Goal: Task Accomplishment & Management: Complete application form

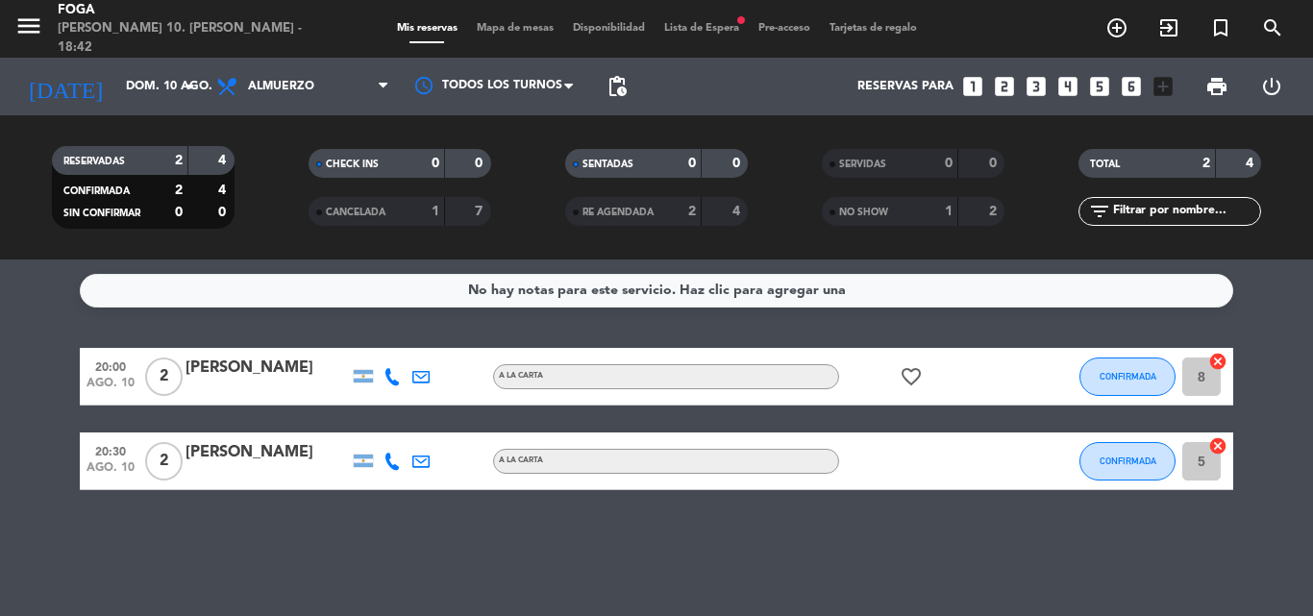
click at [1007, 86] on icon "looks_two" at bounding box center [1004, 86] width 25 height 25
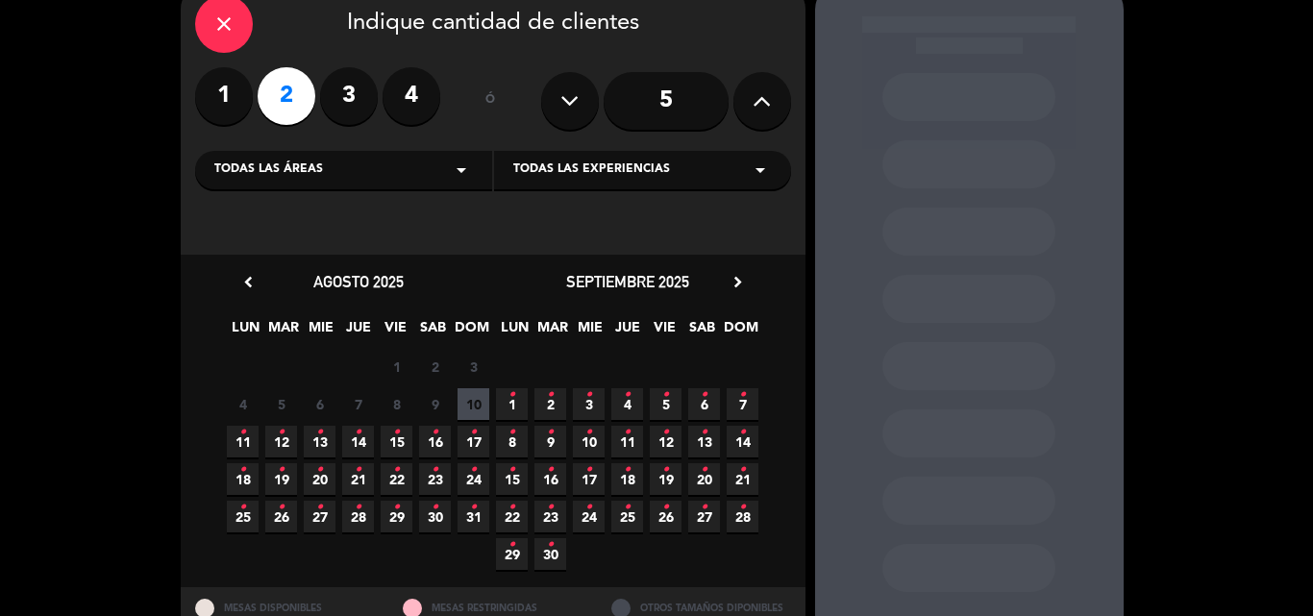
click at [473, 401] on span "10" at bounding box center [473, 404] width 32 height 32
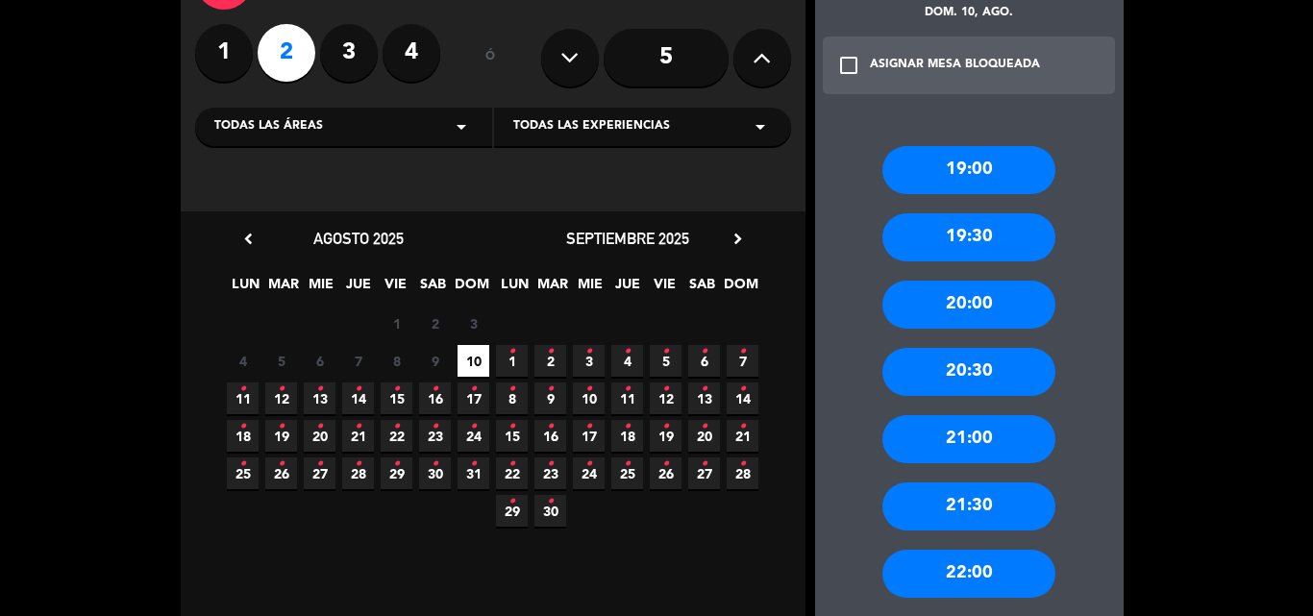
scroll to position [173, 0]
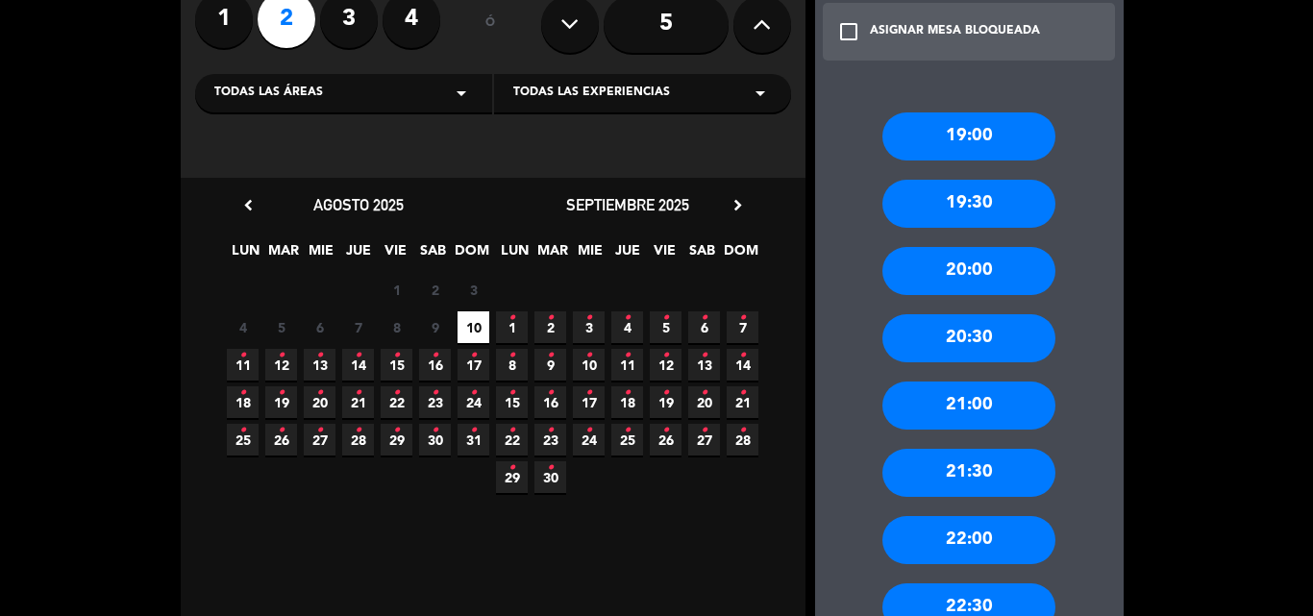
click at [1002, 343] on div "20:30" at bounding box center [968, 338] width 173 height 48
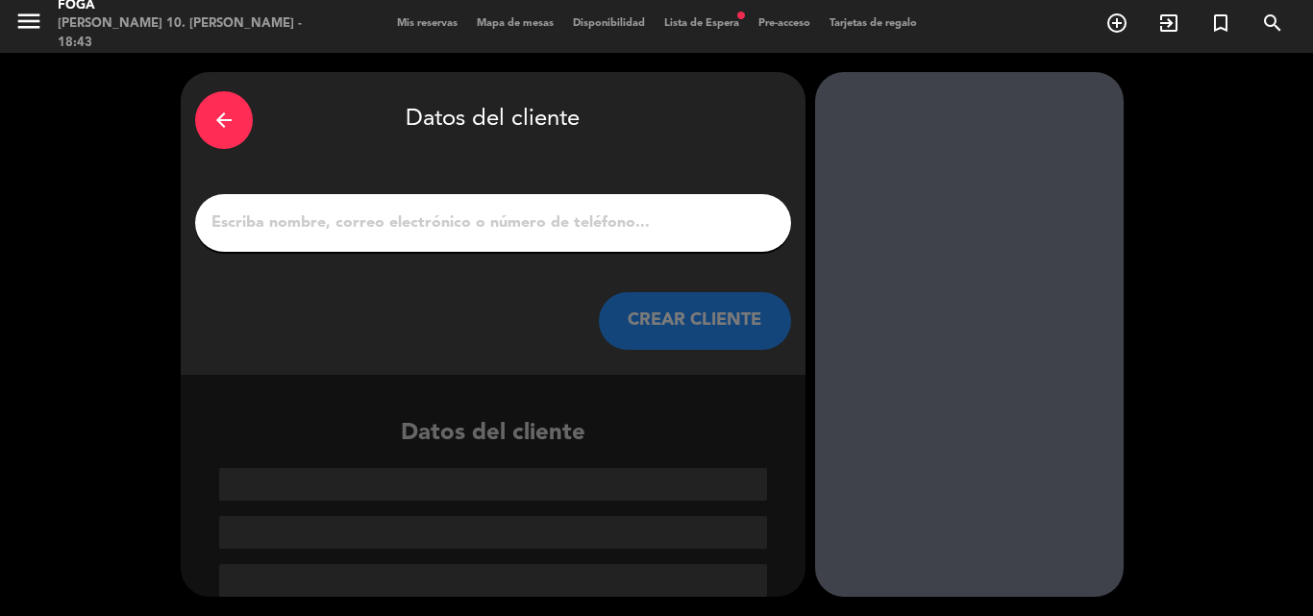
click at [501, 225] on input "1" at bounding box center [492, 222] width 567 height 27
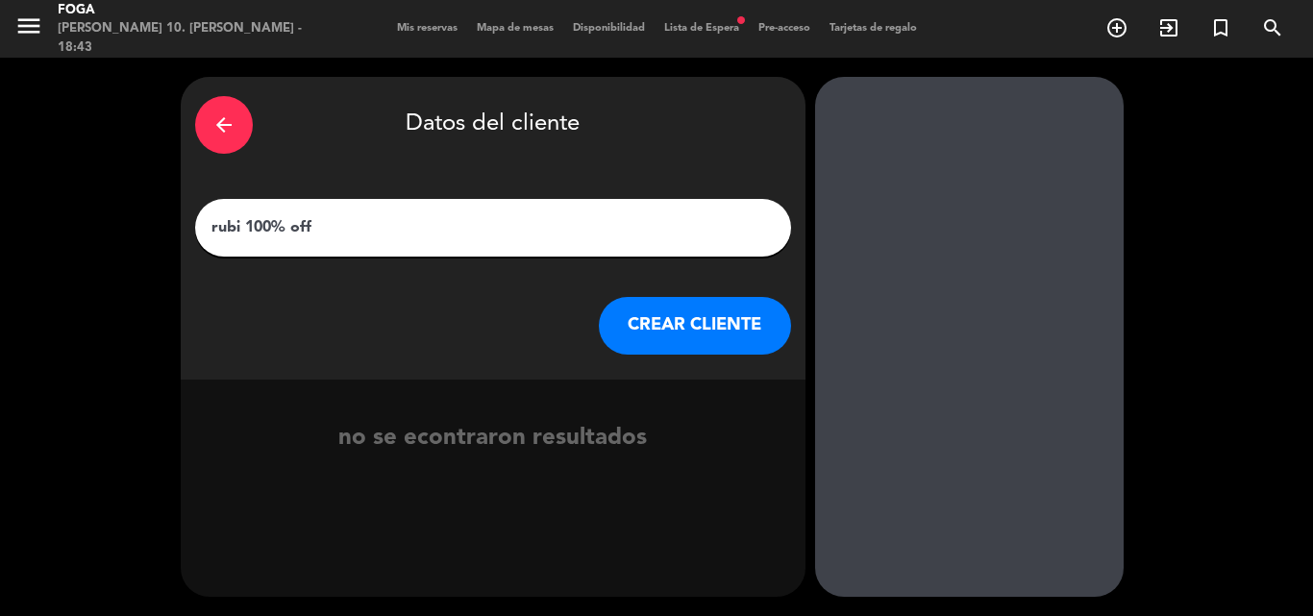
type input "rubi 100% off"
click at [632, 308] on button "CREAR CLIENTE" at bounding box center [695, 326] width 192 height 58
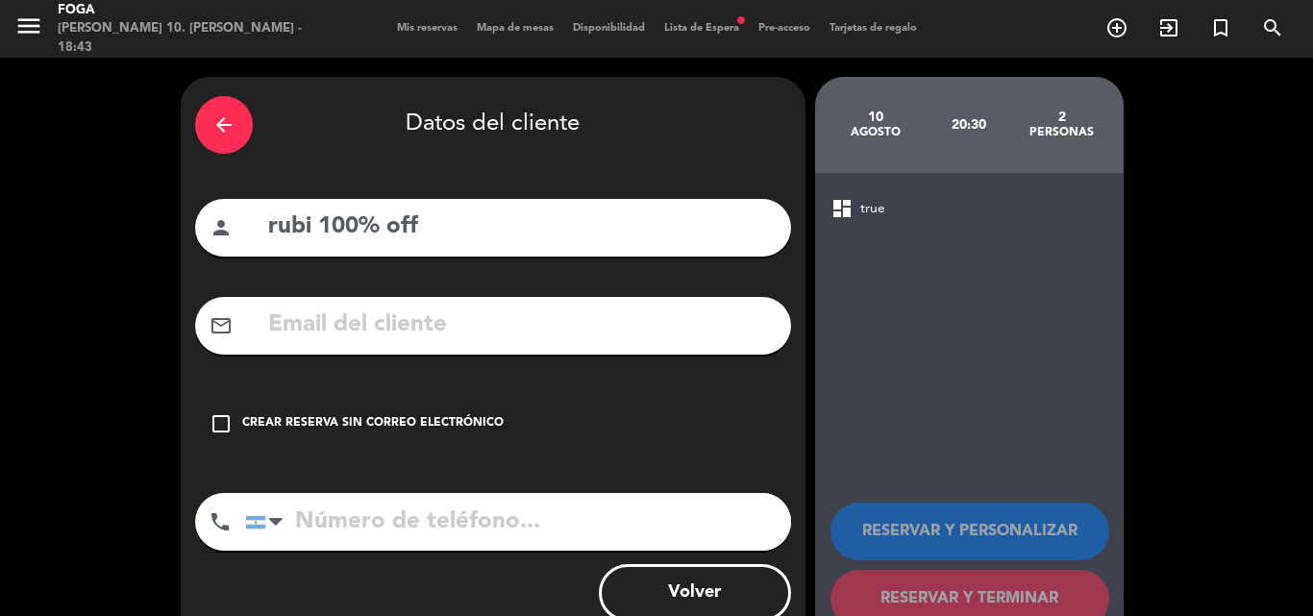
click at [363, 422] on div "Crear reserva sin correo electrónico" at bounding box center [372, 423] width 261 height 19
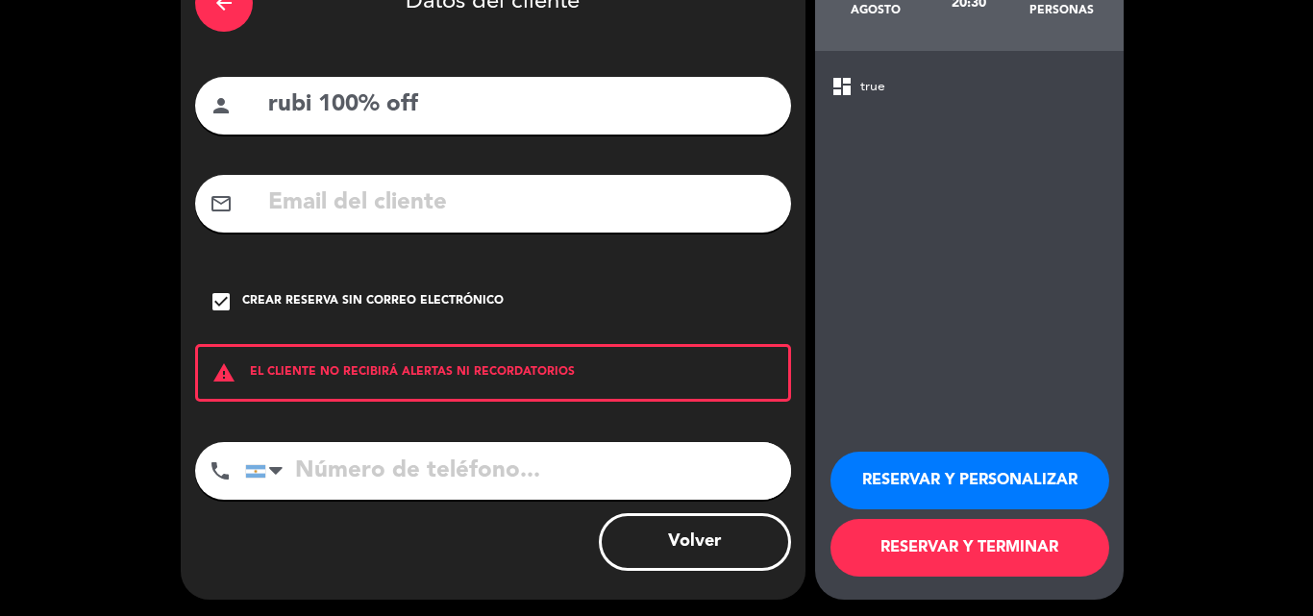
scroll to position [125, 0]
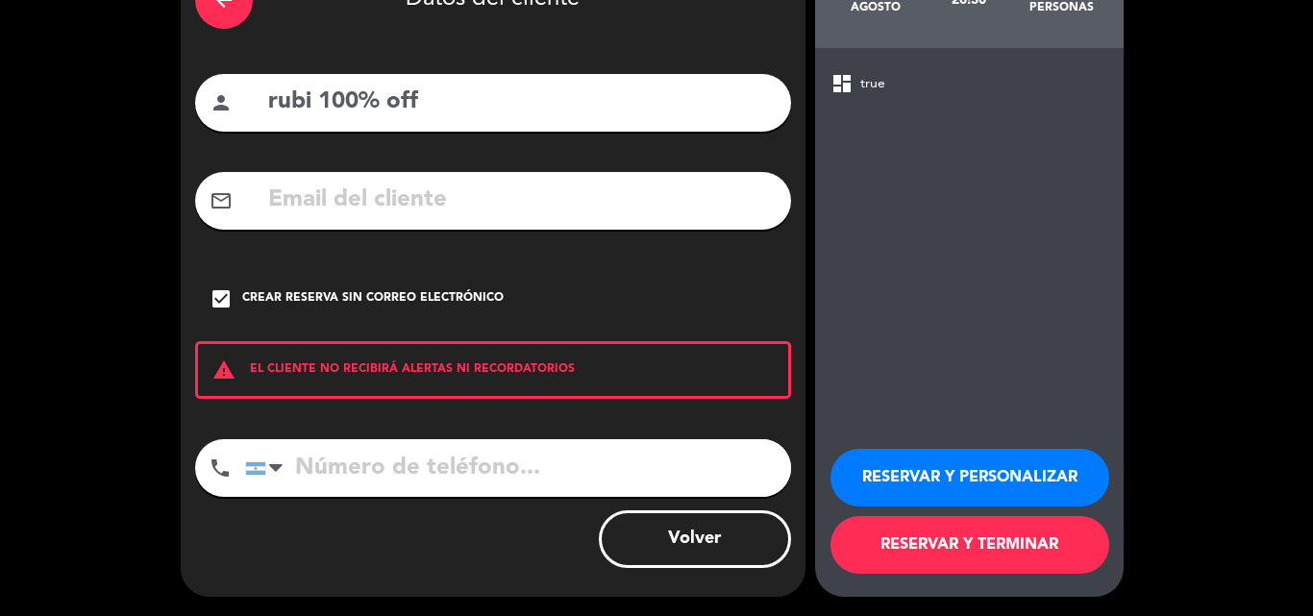
click at [1013, 545] on button "RESERVAR Y TERMINAR" at bounding box center [969, 545] width 279 height 58
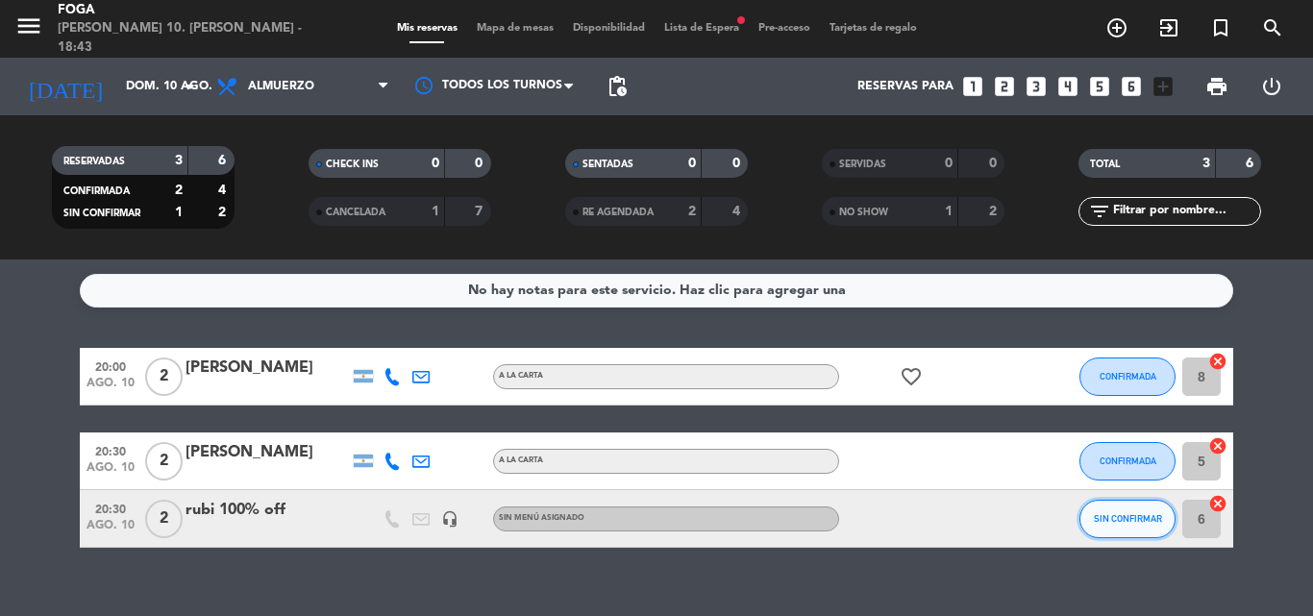
click at [1131, 514] on span "SIN CONFIRMAR" at bounding box center [1128, 518] width 68 height 11
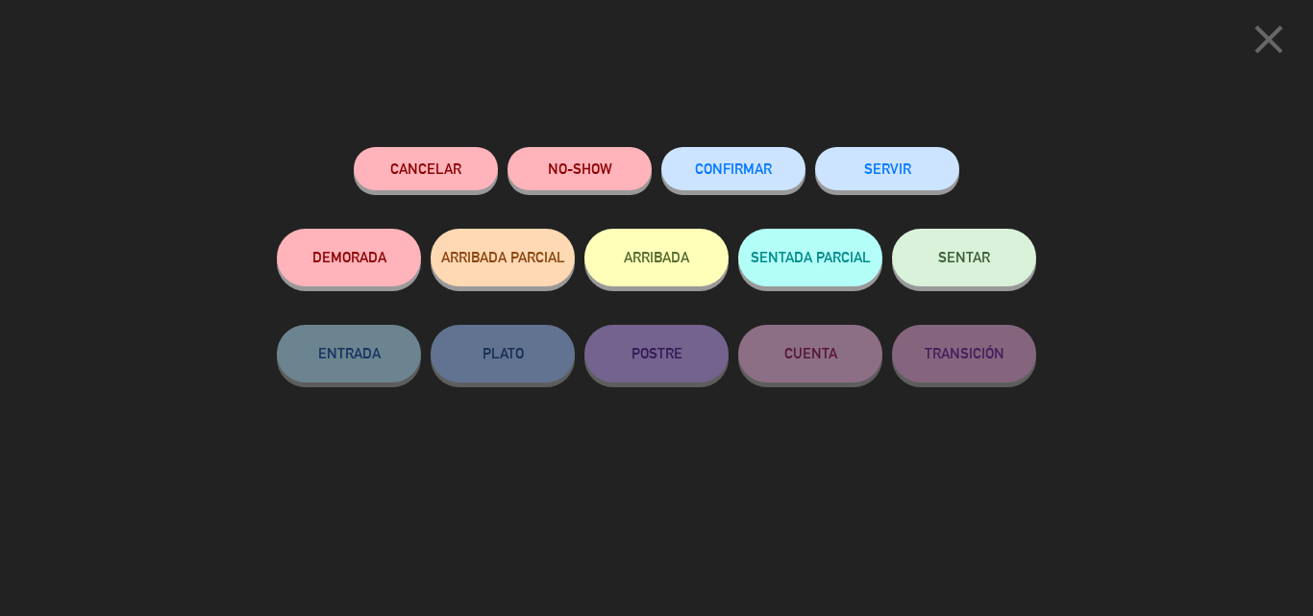
click at [764, 140] on div "Cancelar NO-SHOW CONFIRMAR SERVIR DEMORADA ARRIBADA PARCIAL ARRIBADA SENTADA PA…" at bounding box center [656, 375] width 786 height 482
click at [755, 153] on button "CONFIRMAR" at bounding box center [733, 168] width 144 height 43
